Goal: Task Accomplishment & Management: Manage account settings

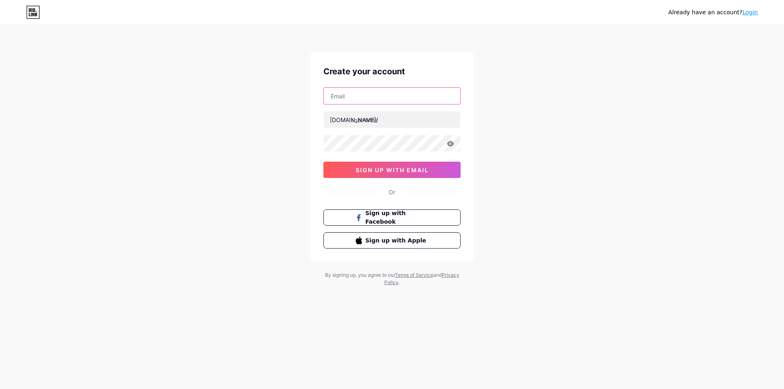
drag, startPoint x: 337, startPoint y: 100, endPoint x: 359, endPoint y: 103, distance: 22.2
click at [338, 100] on input "text" at bounding box center [392, 96] width 136 height 16
paste input "[EMAIL_ADDRESS][DOMAIN_NAME]"
type input "[EMAIL_ADDRESS][DOMAIN_NAME]"
click at [380, 123] on input "text" at bounding box center [392, 119] width 136 height 16
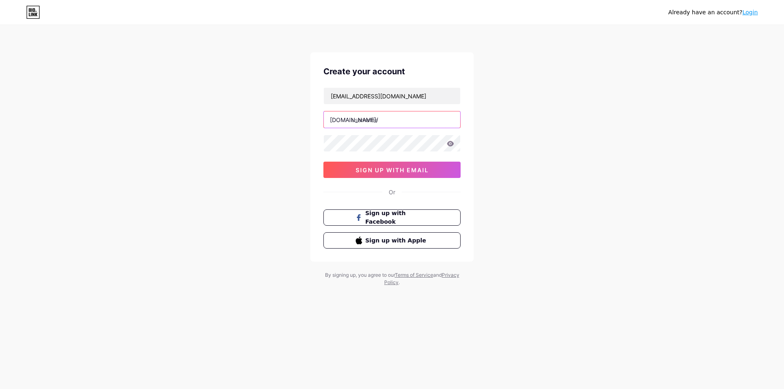
click at [381, 120] on input "text" at bounding box center [392, 119] width 136 height 16
paste input "nkindia"
type input "nkindia"
click at [383, 171] on span "sign up with email" at bounding box center [392, 170] width 73 height 7
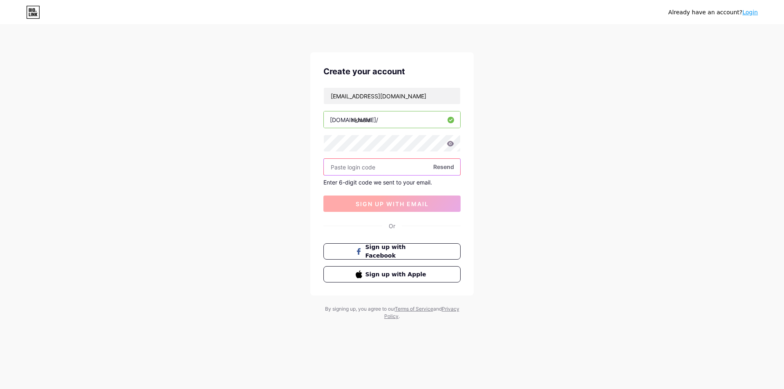
paste input "934239"
type input "934239"
click at [402, 204] on span "sign up with email" at bounding box center [392, 204] width 73 height 7
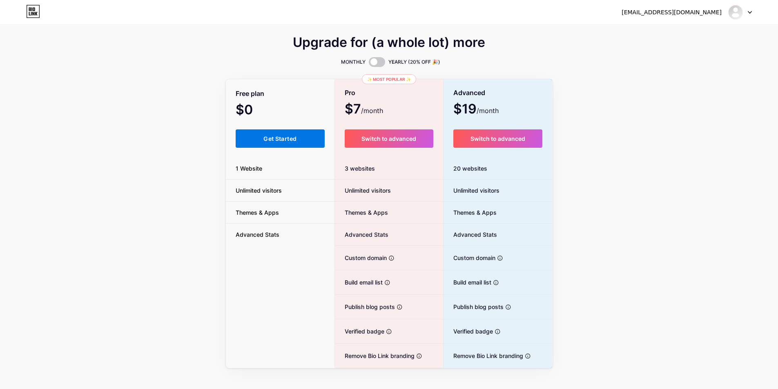
click at [286, 138] on span "Get Started" at bounding box center [279, 138] width 33 height 7
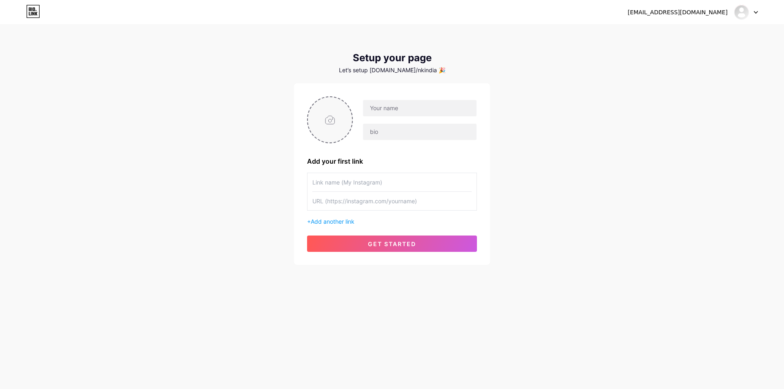
click at [336, 122] on input "file" at bounding box center [330, 119] width 44 height 45
type input "C:\fakepath\Nk India Logo.png"
click at [406, 109] on input "text" at bounding box center [420, 108] width 114 height 16
paste input "Nippon Koei India Pvt. Ltd."
type input "Nippon Koei India Pvt. Ltd."
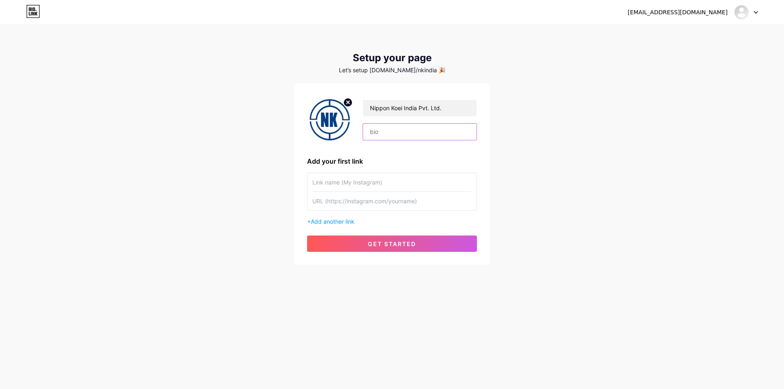
click at [397, 132] on input "text" at bounding box center [420, 132] width 114 height 16
paste input "Nippon Koei India Pvt. Ltd. is a trusted name in sustainable urban development,…"
type input "Nippon Koei India Pvt. Ltd. is a trusted name in sustainable urban development,…"
click at [345, 184] on input "text" at bounding box center [391, 182] width 159 height 18
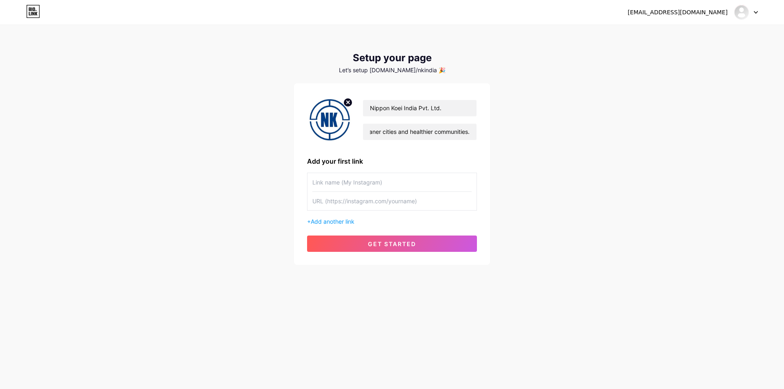
scroll to position [0, 0]
paste input "[URL][DOMAIN_NAME]"
type input "[URL][DOMAIN_NAME]"
click at [377, 204] on input "text" at bounding box center [391, 201] width 159 height 18
paste input "[URL][DOMAIN_NAME]"
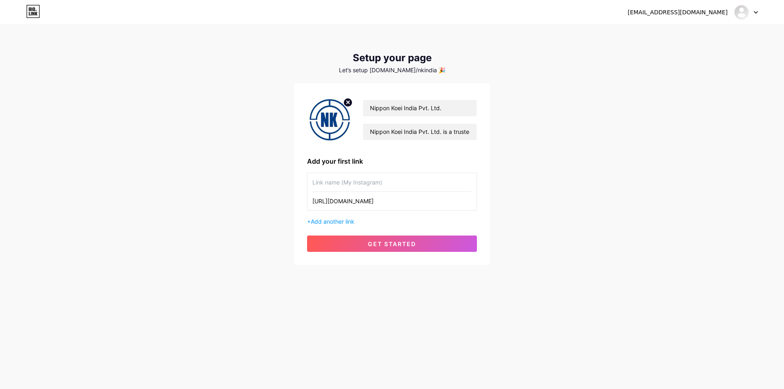
scroll to position [0, 17]
type input "[URL][DOMAIN_NAME]"
click at [319, 185] on input "text" at bounding box center [391, 182] width 159 height 18
paste input "Biomedical Waste Management - Nippon Koei [GEOGRAPHIC_DATA]"
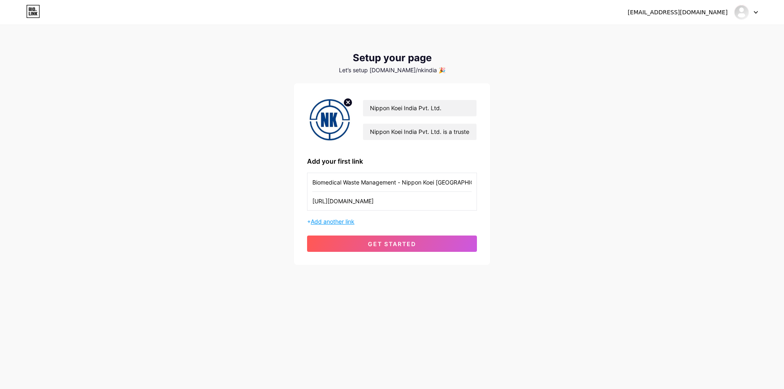
type input "Biomedical Waste Management - Nippon Koei [GEOGRAPHIC_DATA]"
click at [345, 223] on span "Add another link" at bounding box center [333, 221] width 44 height 7
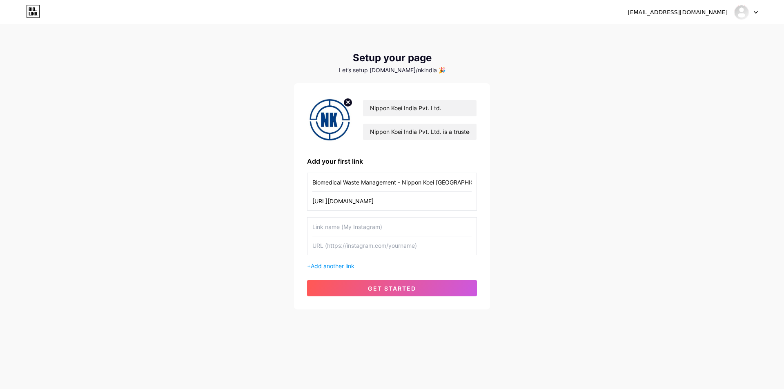
drag, startPoint x: 375, startPoint y: 200, endPoint x: 286, endPoint y: 200, distance: 89.0
click at [286, 200] on div "[EMAIL_ADDRESS][DOMAIN_NAME] Dashboard Logout Setup your page Let’s setup [DOMA…" at bounding box center [392, 168] width 784 height 336
click at [337, 249] on input "text" at bounding box center [391, 245] width 159 height 18
paste input "[URL][DOMAIN_NAME]"
type input "[URL][DOMAIN_NAME]"
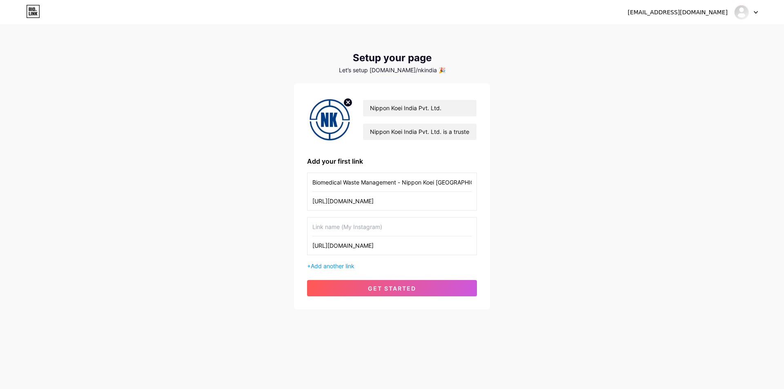
click at [341, 229] on input "text" at bounding box center [391, 227] width 159 height 18
drag, startPoint x: 404, startPoint y: 181, endPoint x: 489, endPoint y: 185, distance: 85.5
click at [489, 185] on div "Nippon Koei India Pvt. Ltd. Nippon Koei India Pvt. Ltd. is a trusted name in su…" at bounding box center [392, 196] width 196 height 226
drag, startPoint x: 339, startPoint y: 226, endPoint x: 356, endPoint y: 248, distance: 27.9
click at [339, 226] on input "text" at bounding box center [391, 227] width 159 height 18
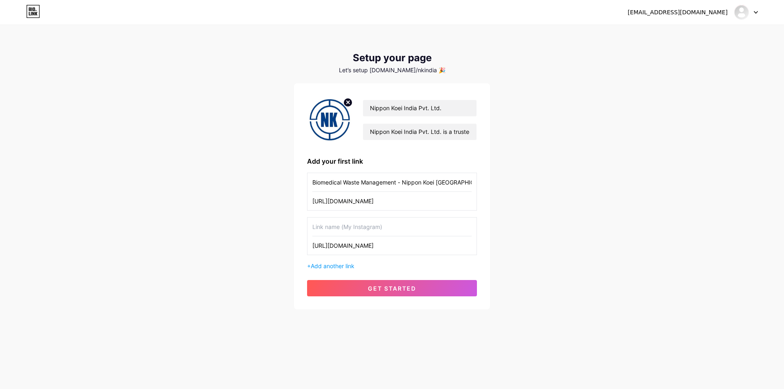
paste input "Nippon Koei [GEOGRAPHIC_DATA]"
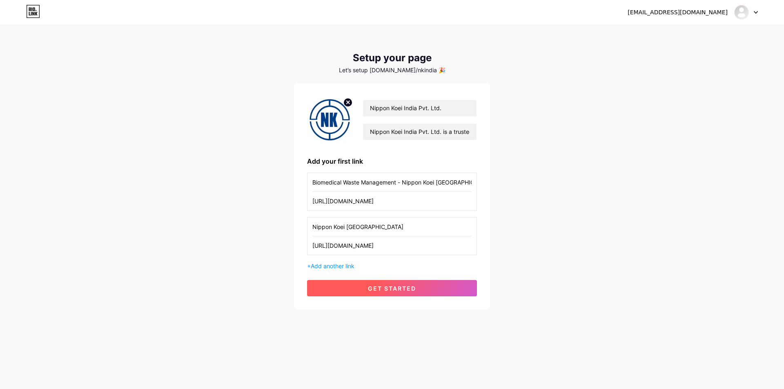
type input "Nippon Koei [GEOGRAPHIC_DATA]"
click at [383, 290] on span "get started" at bounding box center [392, 288] width 48 height 7
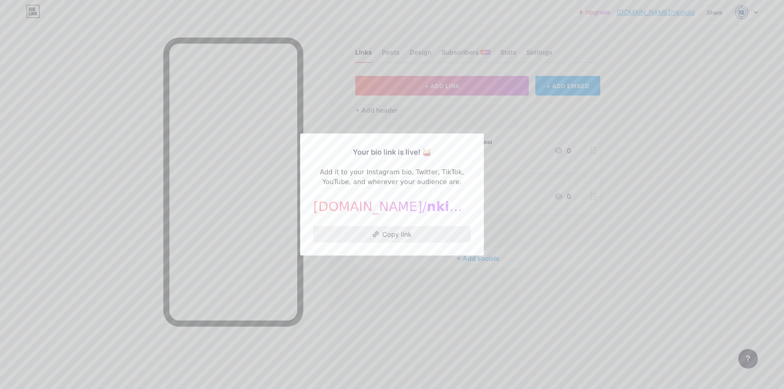
click at [388, 234] on button "Copy link" at bounding box center [392, 234] width 158 height 16
click at [393, 278] on div at bounding box center [392, 194] width 784 height 389
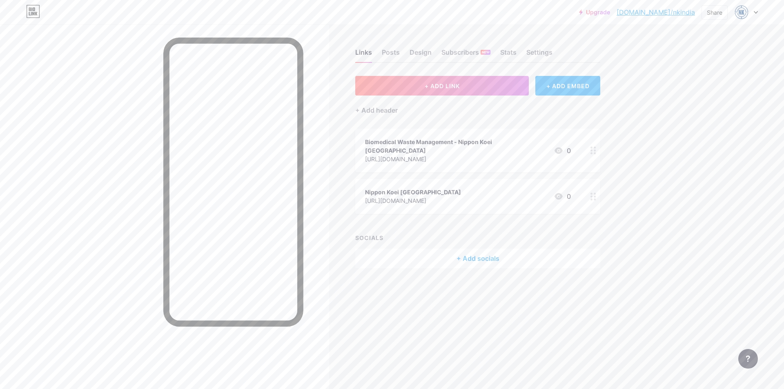
click at [484, 251] on div "+ Add socials" at bounding box center [477, 259] width 245 height 20
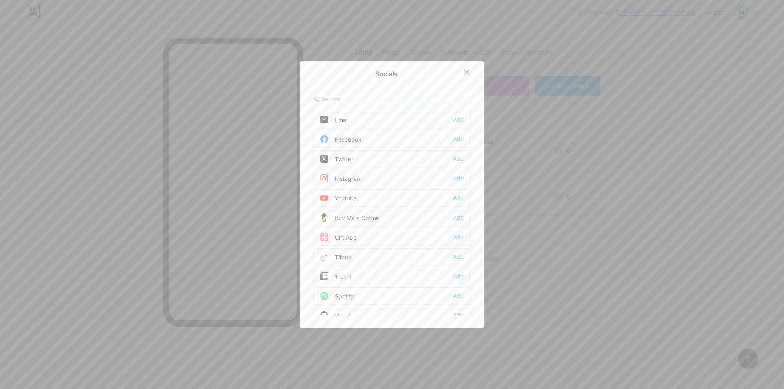
click at [456, 120] on div "Add" at bounding box center [458, 120] width 11 height 8
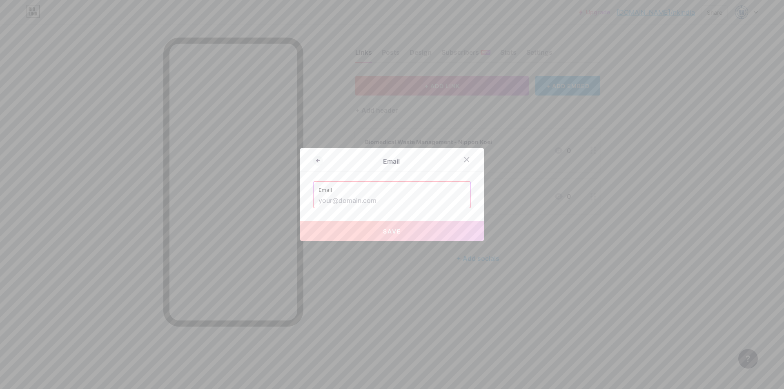
click at [335, 200] on input "text" at bounding box center [392, 201] width 147 height 14
paste input "[EMAIL_ADDRESS][DOMAIN_NAME]"
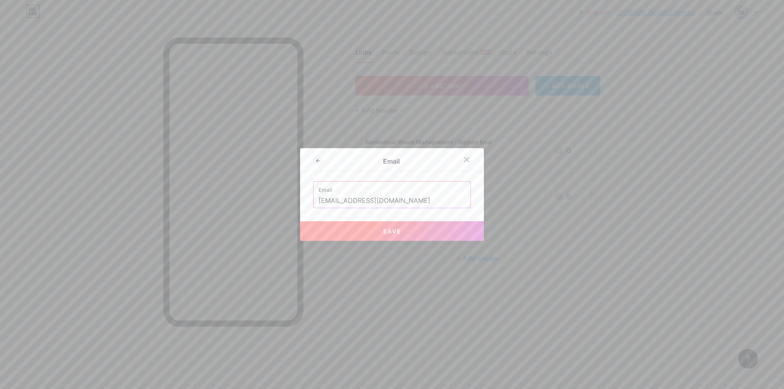
click at [393, 231] on span "Save" at bounding box center [392, 231] width 18 height 7
type input "mailto:[EMAIL_ADDRESS][DOMAIN_NAME]"
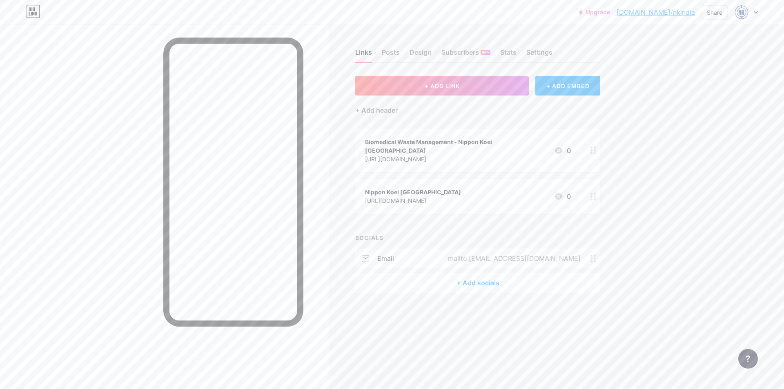
click at [473, 273] on div "+ Add socials" at bounding box center [477, 283] width 245 height 20
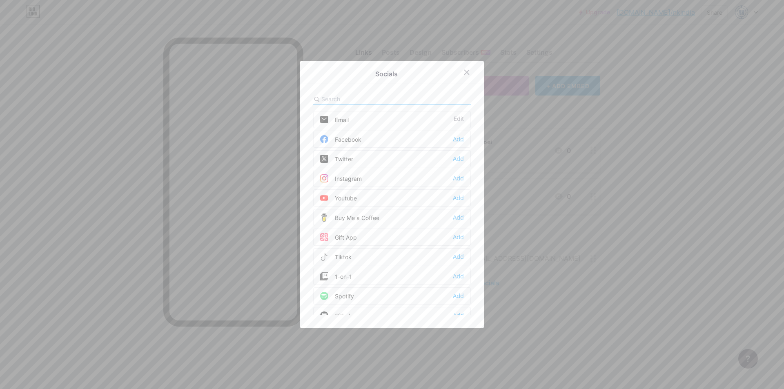
click at [459, 137] on div "Add" at bounding box center [458, 139] width 11 height 8
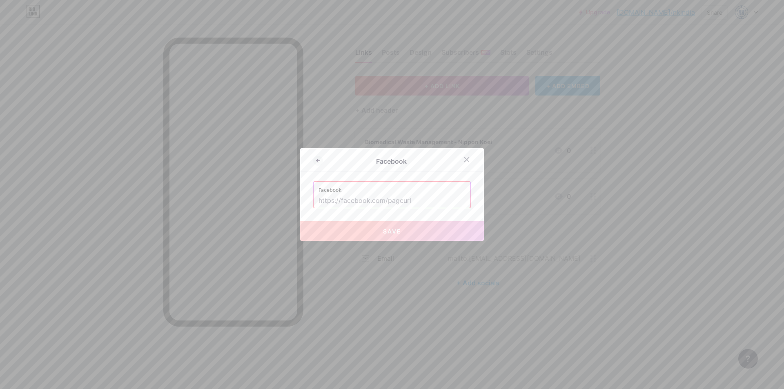
click at [383, 201] on input "text" at bounding box center [392, 201] width 147 height 14
paste input "[URL][DOMAIN_NAME]"
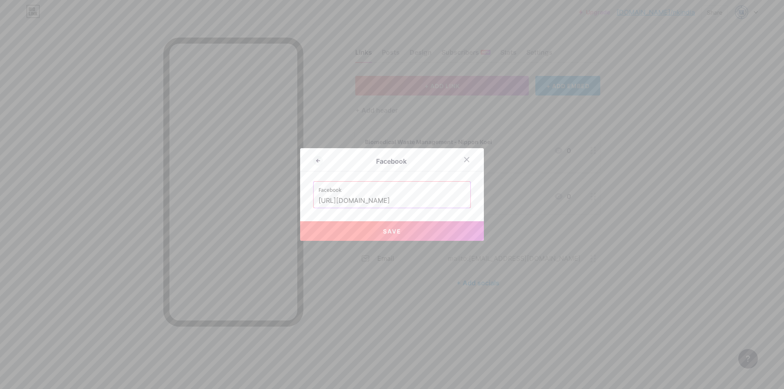
type input "[URL][DOMAIN_NAME]"
click at [390, 234] on span "Save" at bounding box center [392, 231] width 18 height 7
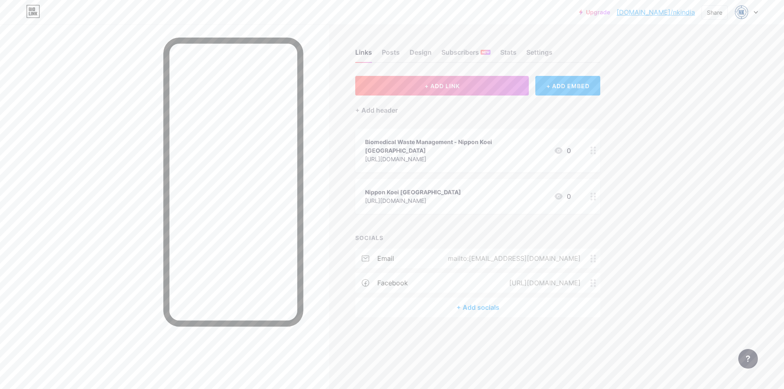
click at [475, 299] on div "+ Add socials" at bounding box center [477, 308] width 245 height 20
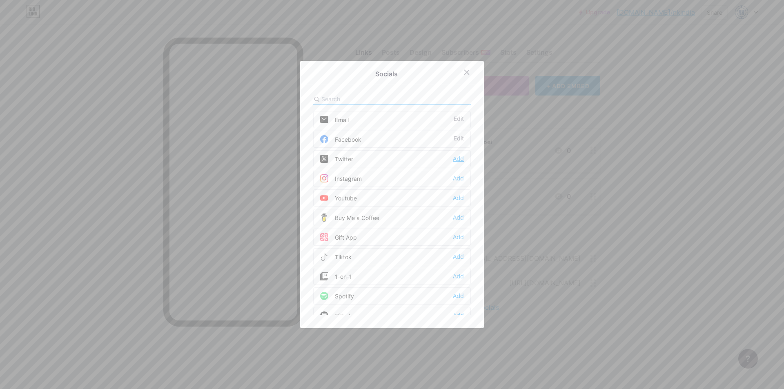
click at [454, 159] on div "Add" at bounding box center [458, 159] width 11 height 8
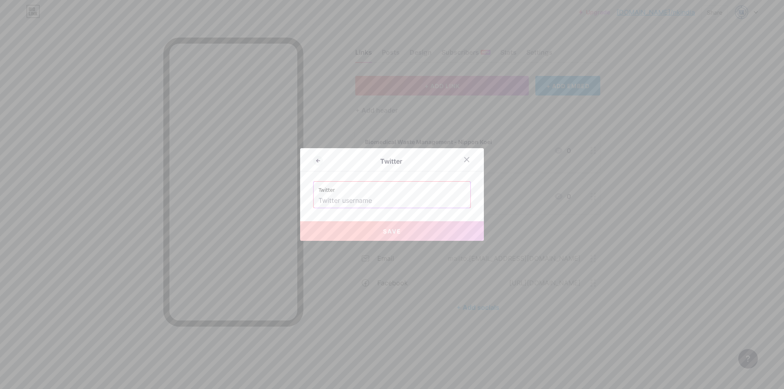
click at [376, 203] on input "text" at bounding box center [392, 201] width 147 height 14
paste input "[URL][DOMAIN_NAME]"
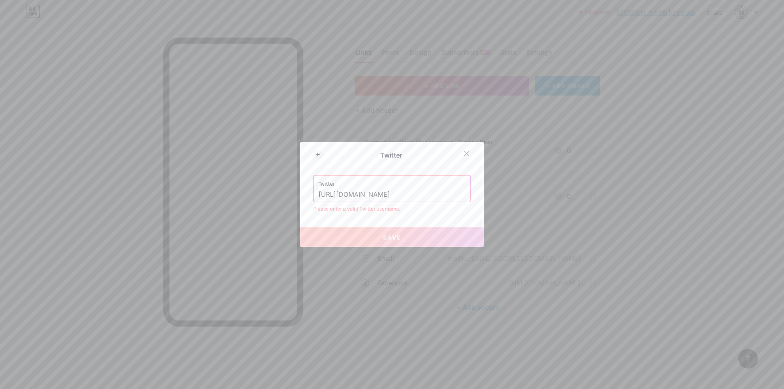
drag, startPoint x: 359, startPoint y: 193, endPoint x: 269, endPoint y: 193, distance: 90.7
click at [269, 193] on div "Twitter Twitter [URL][DOMAIN_NAME] Please enter a valid Twitter username. Save" at bounding box center [392, 194] width 784 height 389
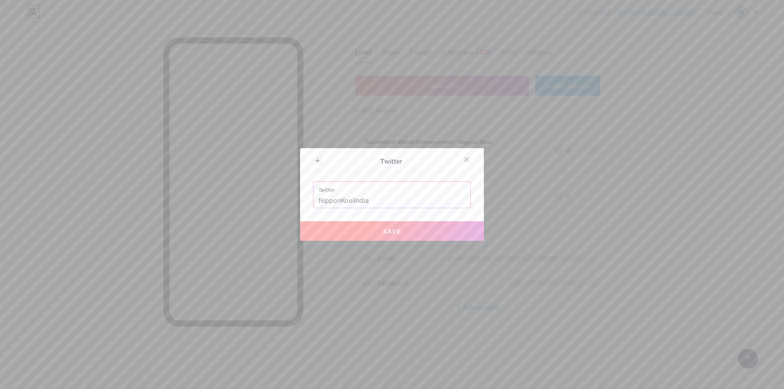
click at [385, 233] on span "Save" at bounding box center [392, 231] width 18 height 7
type input "[URL][DOMAIN_NAME]"
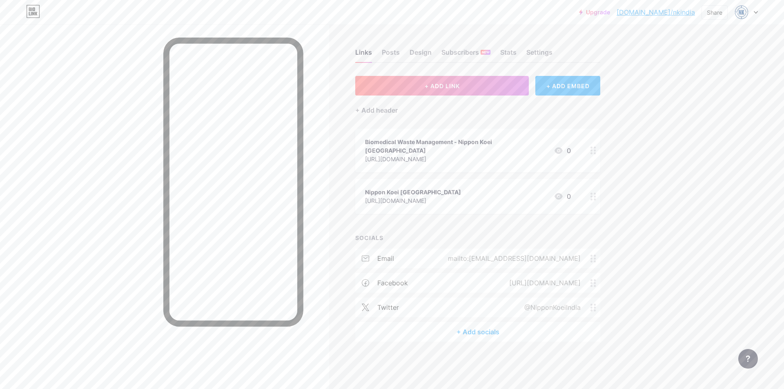
click at [486, 322] on div "+ Add socials" at bounding box center [477, 332] width 245 height 20
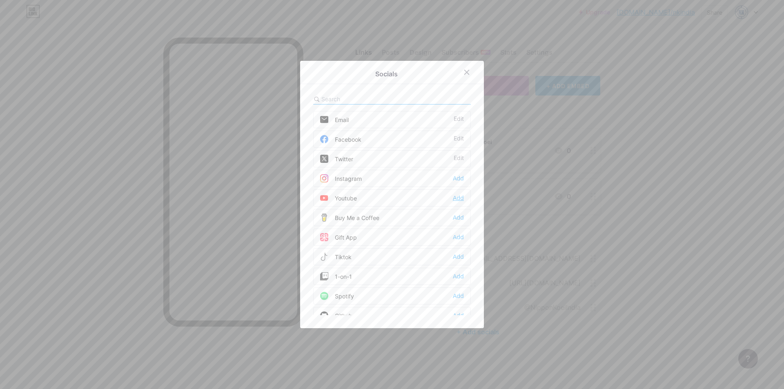
click at [455, 196] on div "Add" at bounding box center [458, 198] width 11 height 8
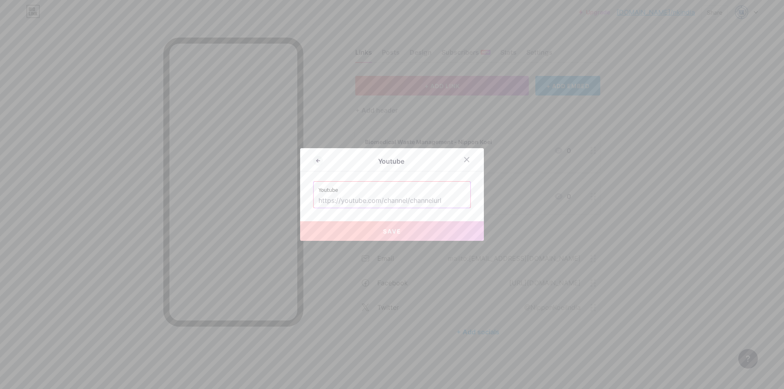
click at [375, 201] on input "text" at bounding box center [392, 201] width 147 height 14
paste input "[URL][DOMAIN_NAME]"
type input "[URL][DOMAIN_NAME]"
click at [390, 234] on span "Save" at bounding box center [392, 231] width 18 height 7
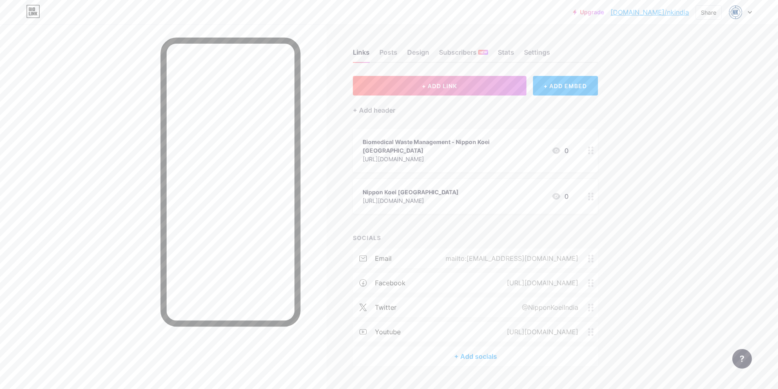
click at [483, 347] on div "+ Add socials" at bounding box center [475, 357] width 245 height 20
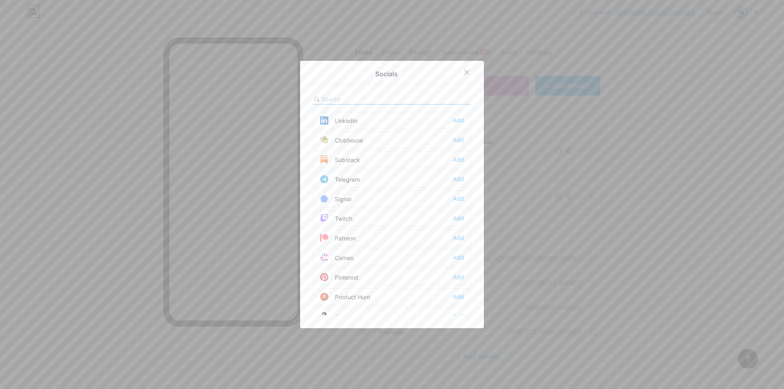
scroll to position [327, 0]
click at [454, 148] on div "Add" at bounding box center [458, 146] width 11 height 8
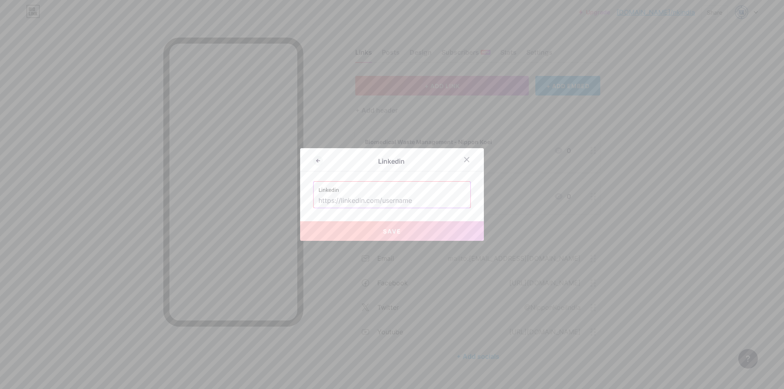
click at [402, 202] on input "text" at bounding box center [392, 201] width 147 height 14
paste input "[URL][DOMAIN_NAME]"
type input "[URL][DOMAIN_NAME]"
click at [418, 234] on button "Save" at bounding box center [392, 231] width 184 height 20
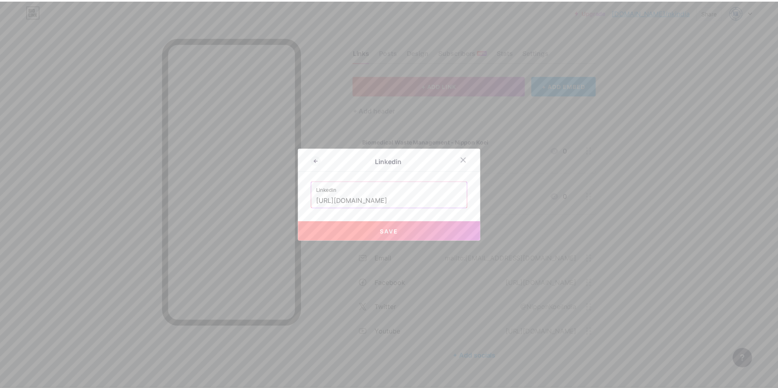
scroll to position [0, 0]
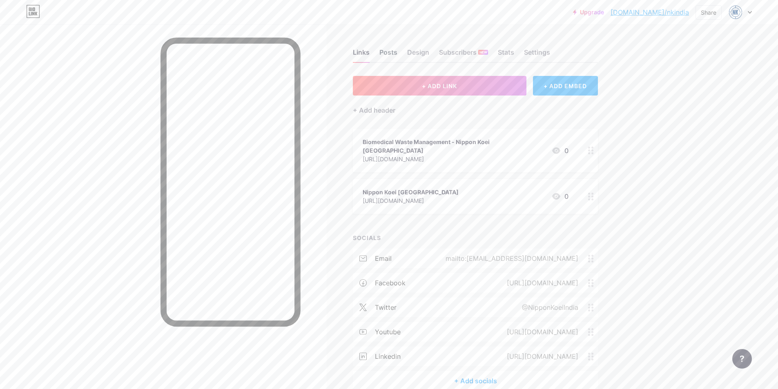
click at [388, 54] on div "Posts" at bounding box center [388, 54] width 18 height 15
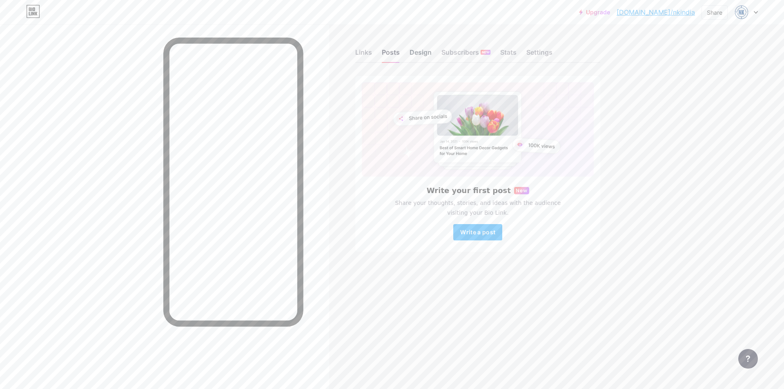
click at [424, 49] on div "Design" at bounding box center [421, 54] width 22 height 15
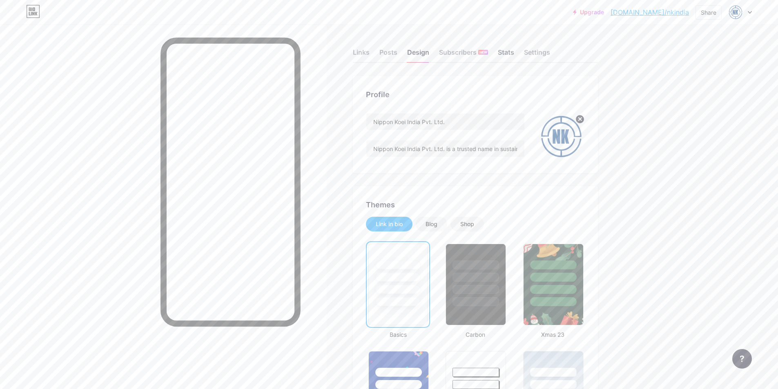
click at [512, 52] on div "Stats" at bounding box center [506, 54] width 16 height 15
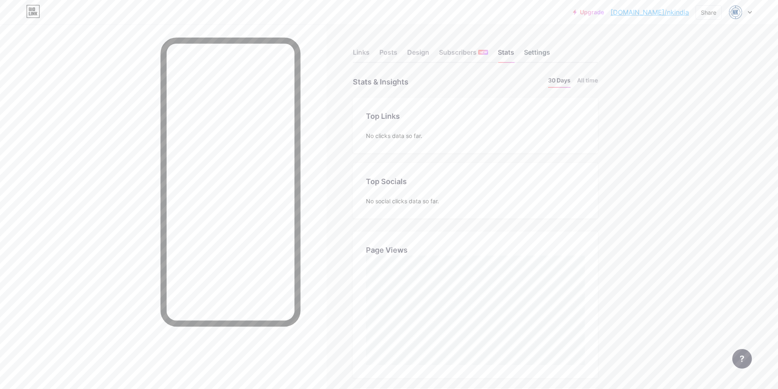
scroll to position [389, 778]
click at [540, 52] on div "Settings" at bounding box center [537, 54] width 26 height 15
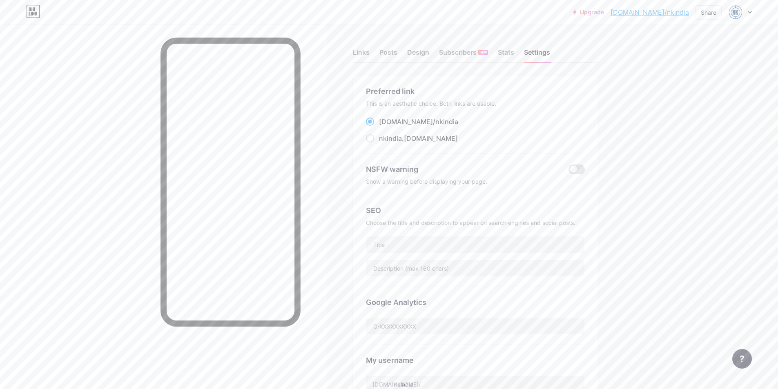
click at [663, 12] on link "[DOMAIN_NAME]/nkindia" at bounding box center [650, 12] width 78 height 10
